Goal: Task Accomplishment & Management: Manage account settings

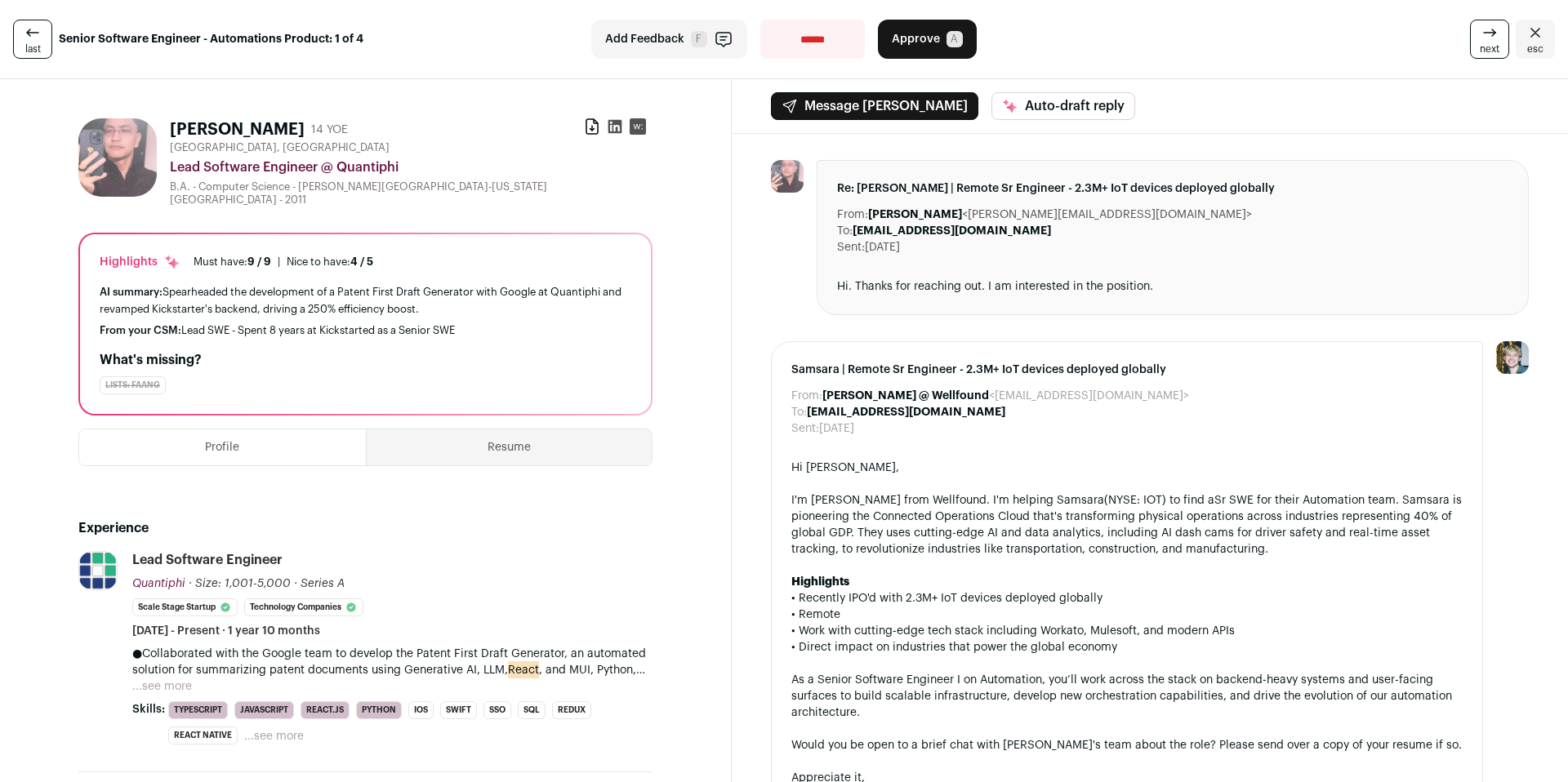
scroll to position [1, 0]
click at [1534, 24] on icon "Close" at bounding box center [1536, 32] width 20 height 20
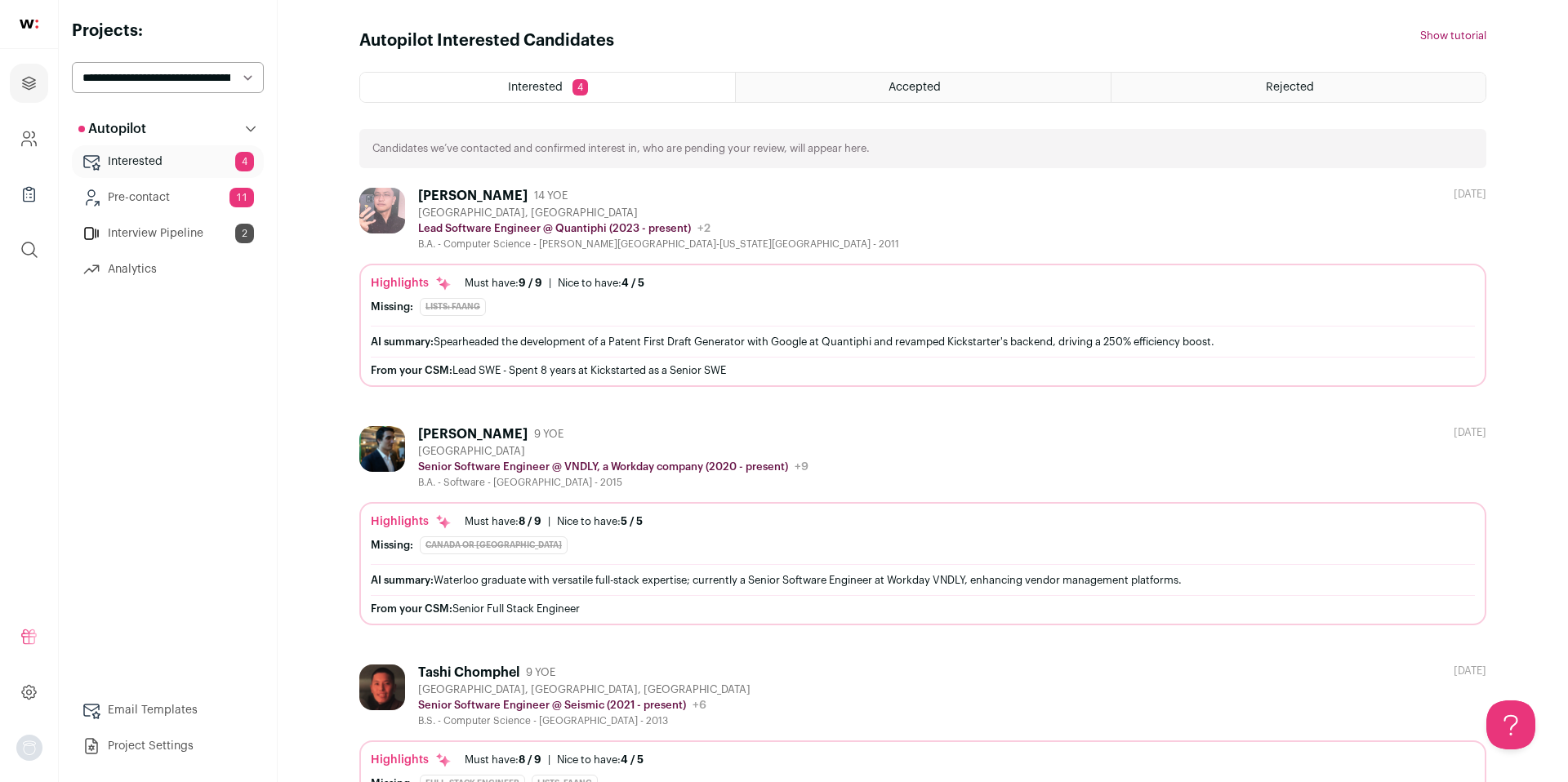
click at [972, 86] on div "Accepted" at bounding box center [923, 87] width 374 height 29
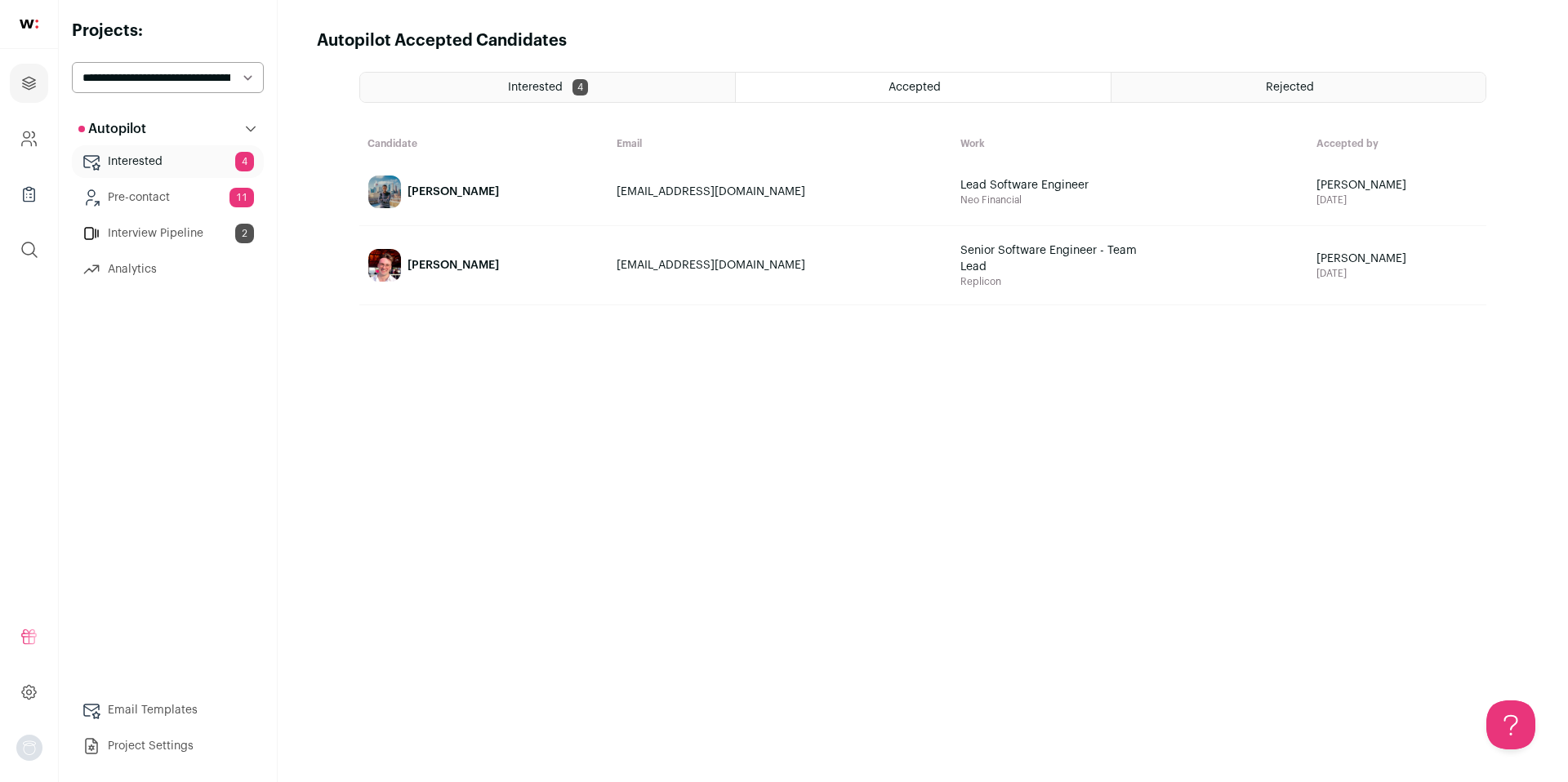
click at [1131, 81] on div "Rejected" at bounding box center [1298, 87] width 374 height 29
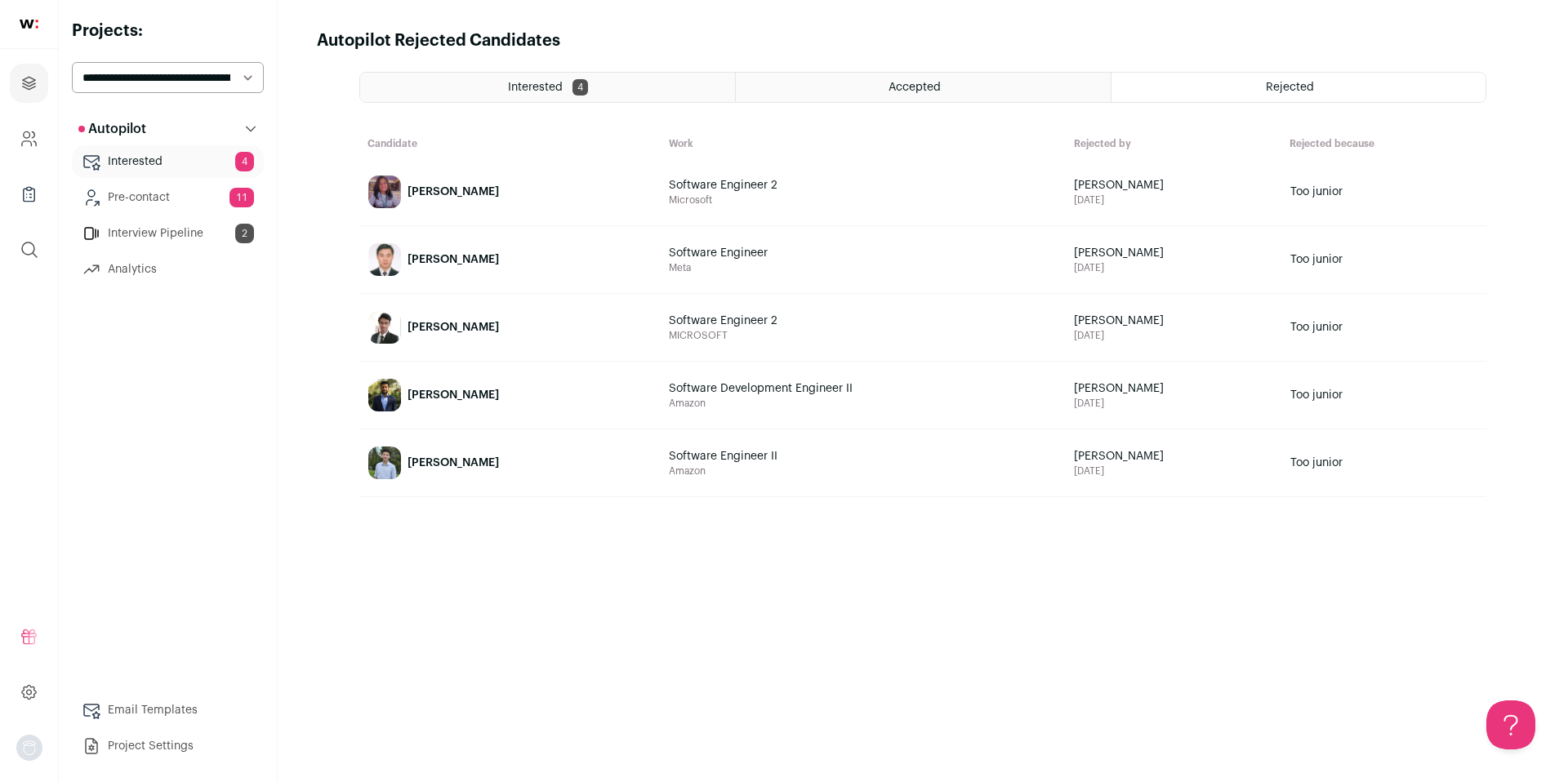
click at [617, 96] on div "Interested 4" at bounding box center [548, 87] width 375 height 29
